Goal: Check status: Check status

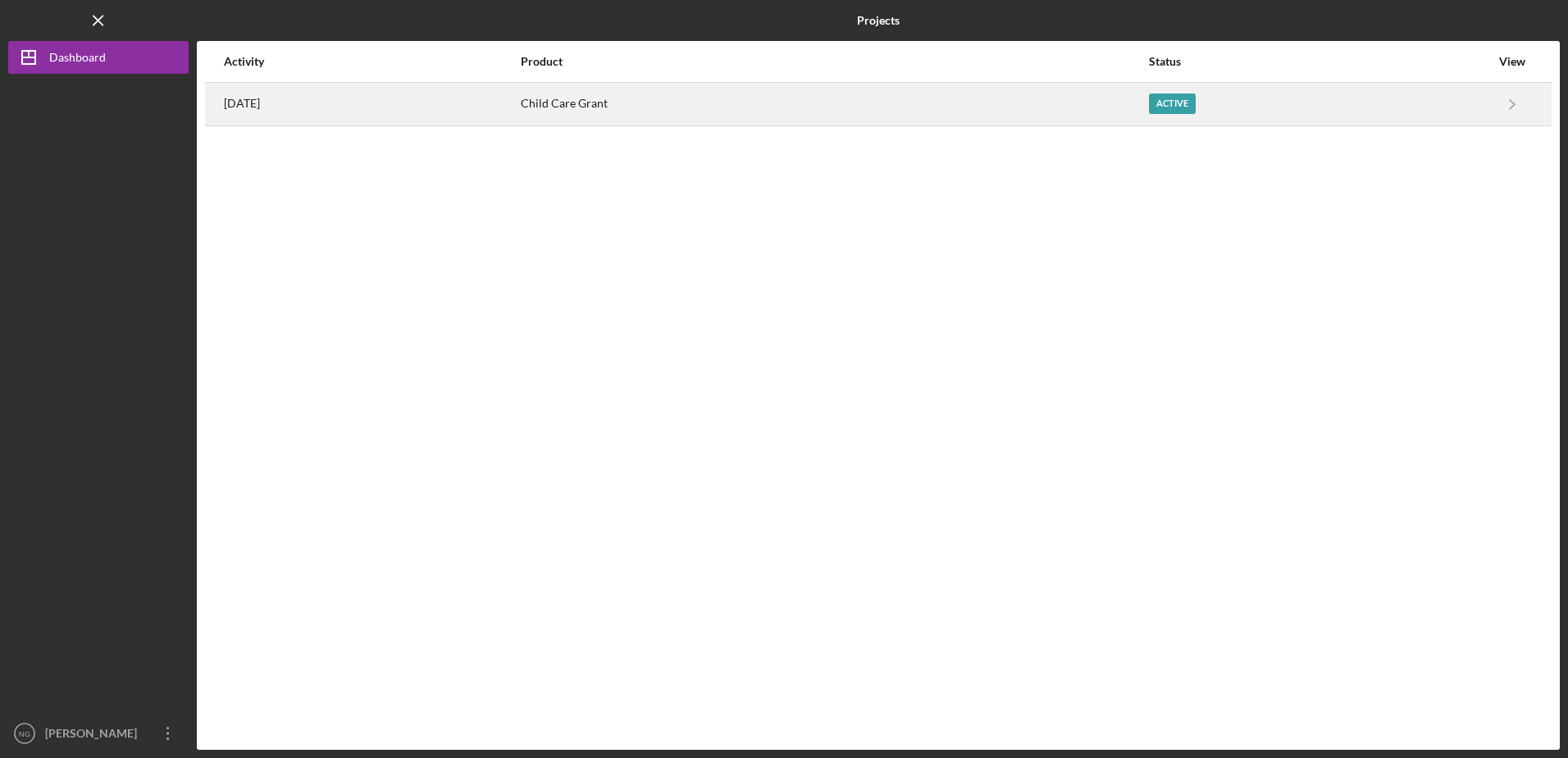
click at [1485, 96] on div "Active" at bounding box center [1319, 104] width 341 height 41
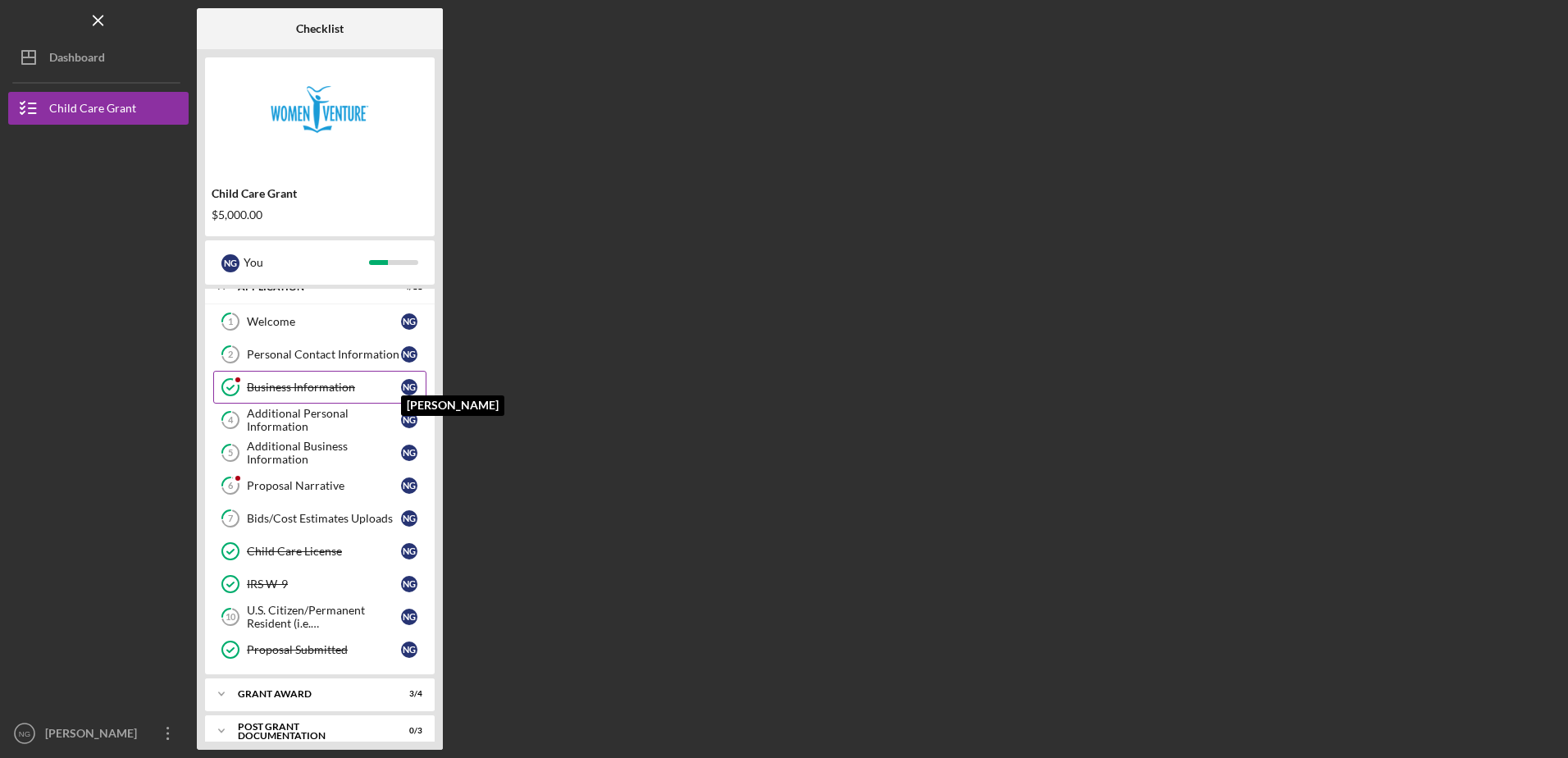
scroll to position [32, 0]
